Goal: Information Seeking & Learning: Learn about a topic

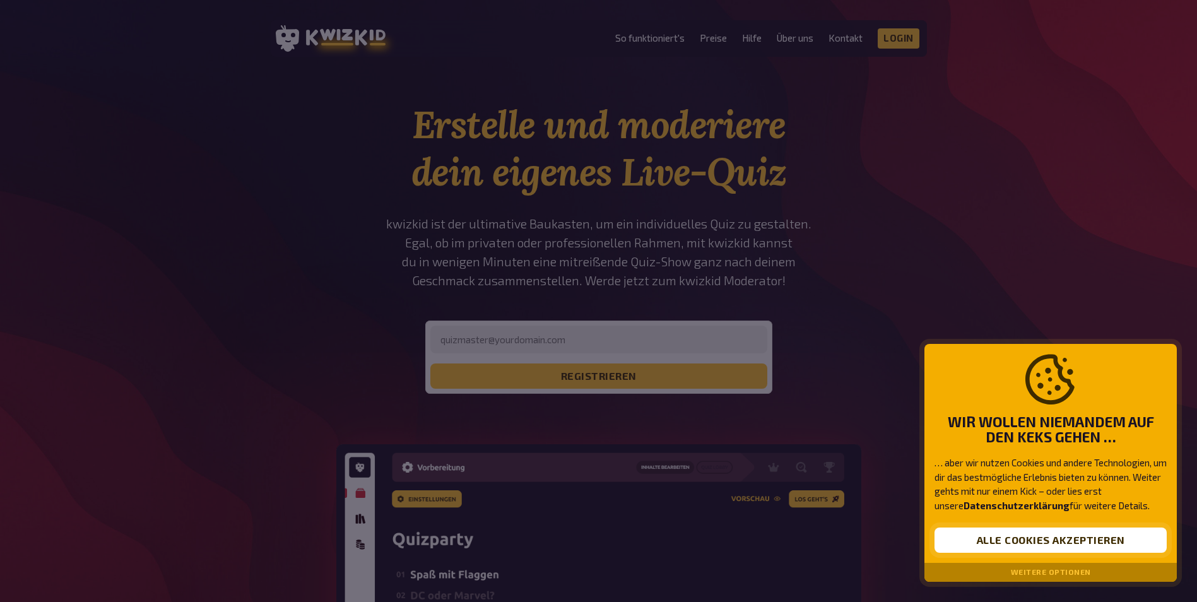
click at [1059, 542] on button "Alle Cookies akzeptieren" at bounding box center [1050, 539] width 232 height 25
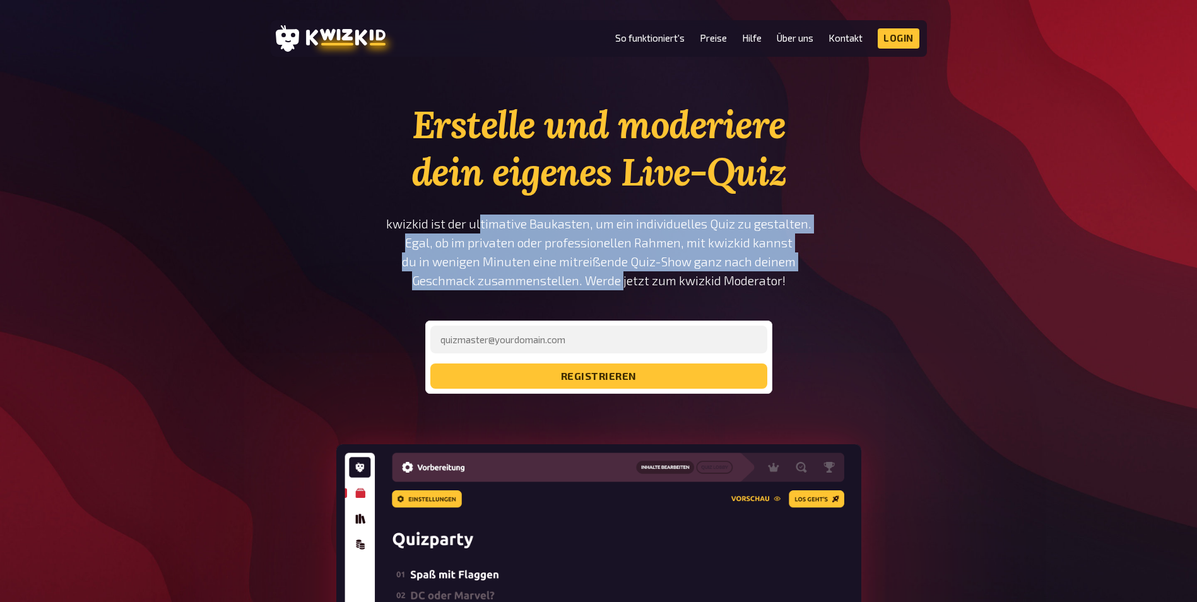
drag, startPoint x: 563, startPoint y: 262, endPoint x: 622, endPoint y: 274, distance: 59.9
click at [622, 274] on p "kwizkid ist der ultimative Baukasten, um ein individuelles Quiz zu gestalten. E…" at bounding box center [598, 252] width 426 height 76
drag, startPoint x: 622, startPoint y: 274, endPoint x: 575, endPoint y: 262, distance: 48.2
click at [575, 262] on p "kwizkid ist der ultimative Baukasten, um ein individuelles Quiz zu gestalten. E…" at bounding box center [598, 252] width 426 height 76
click at [630, 284] on p "kwizkid ist der ultimative Baukasten, um ein individuelles Quiz zu gestalten. E…" at bounding box center [598, 252] width 426 height 76
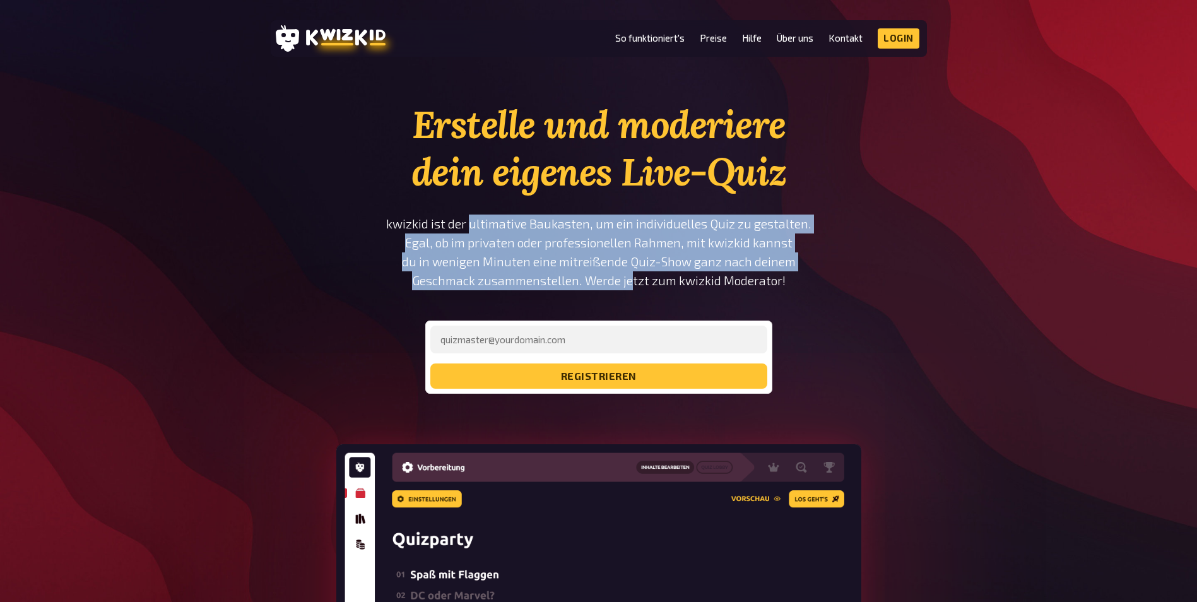
click at [633, 285] on p "kwizkid ist der ultimative Baukasten, um ein individuelles Quiz zu gestalten. E…" at bounding box center [598, 252] width 426 height 76
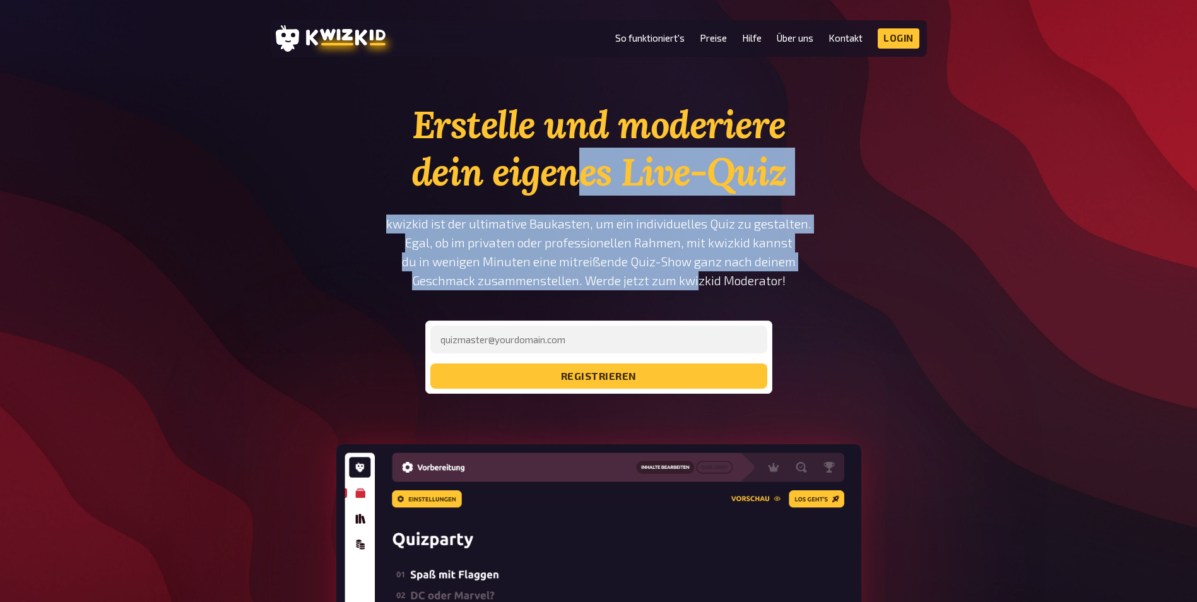
drag, startPoint x: 582, startPoint y: 192, endPoint x: 698, endPoint y: 273, distance: 140.5
click at [698, 273] on div "Erstelle und moderiere dein eigenes Live-Quiz kwizkid ist der ultimative Baukas…" at bounding box center [598, 247] width 426 height 293
drag, startPoint x: 698, startPoint y: 273, endPoint x: 607, endPoint y: 237, distance: 97.5
click at [617, 239] on p "kwizkid ist der ultimative Baukasten, um ein individuelles Quiz zu gestalten. E…" at bounding box center [598, 252] width 426 height 76
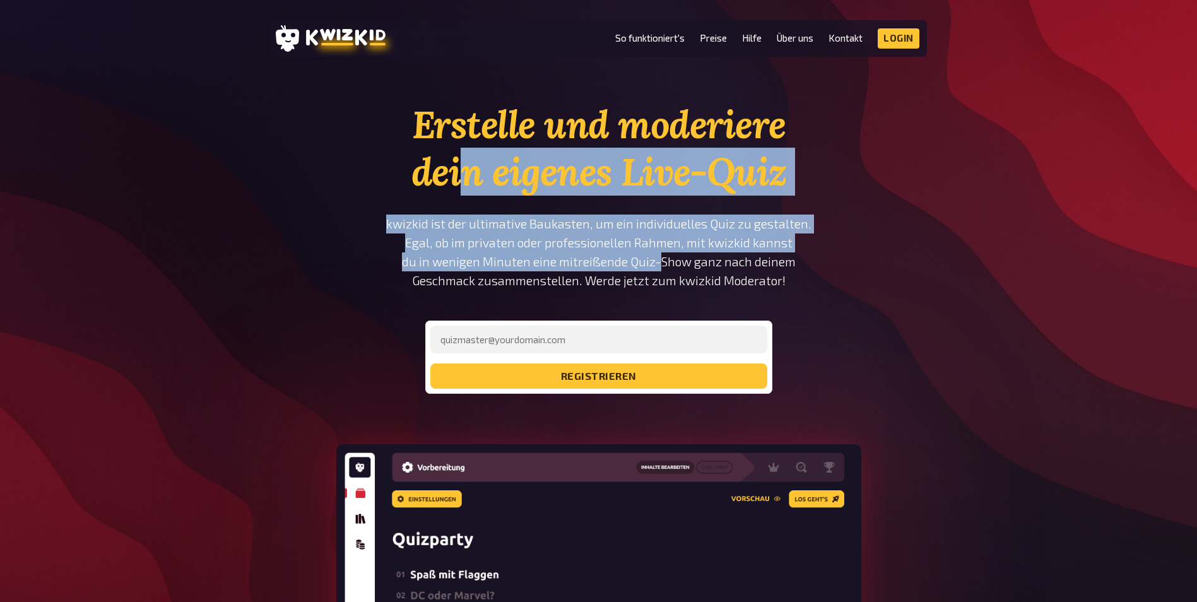
drag, startPoint x: 469, startPoint y: 180, endPoint x: 669, endPoint y: 259, distance: 215.6
click at [669, 259] on div "Erstelle und moderiere dein eigenes Live-Quiz kwizkid ist der ultimative Baukas…" at bounding box center [598, 247] width 426 height 293
drag, startPoint x: 669, startPoint y: 259, endPoint x: 659, endPoint y: 255, distance: 11.4
click at [659, 255] on p "kwizkid ist der ultimative Baukasten, um ein individuelles Quiz zu gestalten. E…" at bounding box center [598, 252] width 426 height 76
